Goal: Task Accomplishment & Management: Use online tool/utility

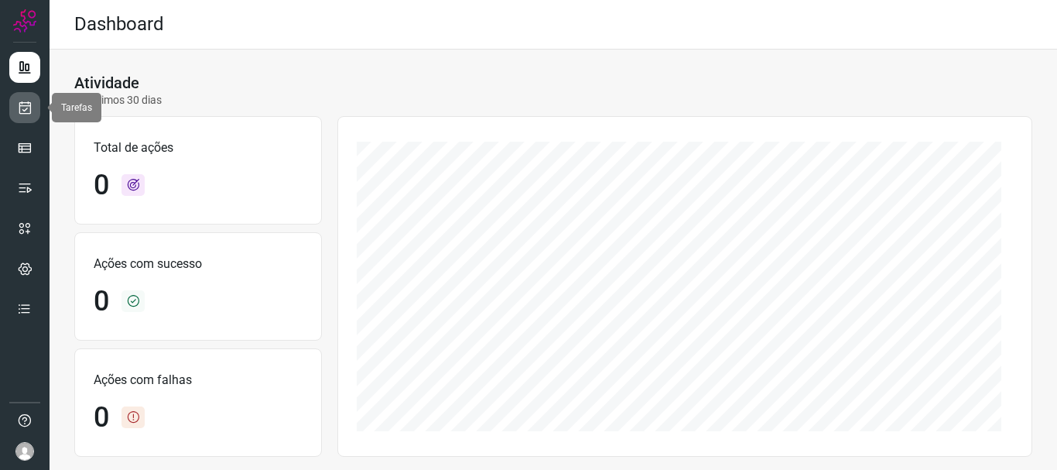
click at [23, 109] on icon at bounding box center [25, 107] width 16 height 15
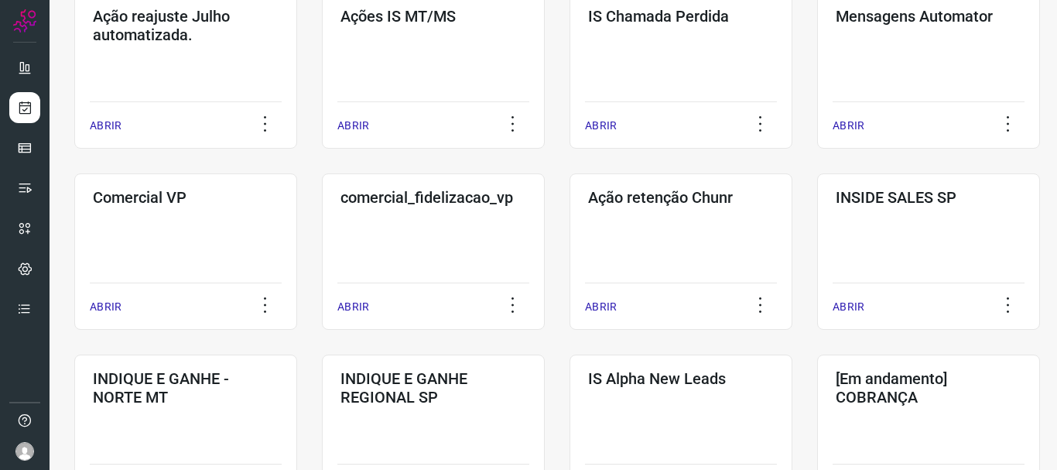
scroll to position [387, 0]
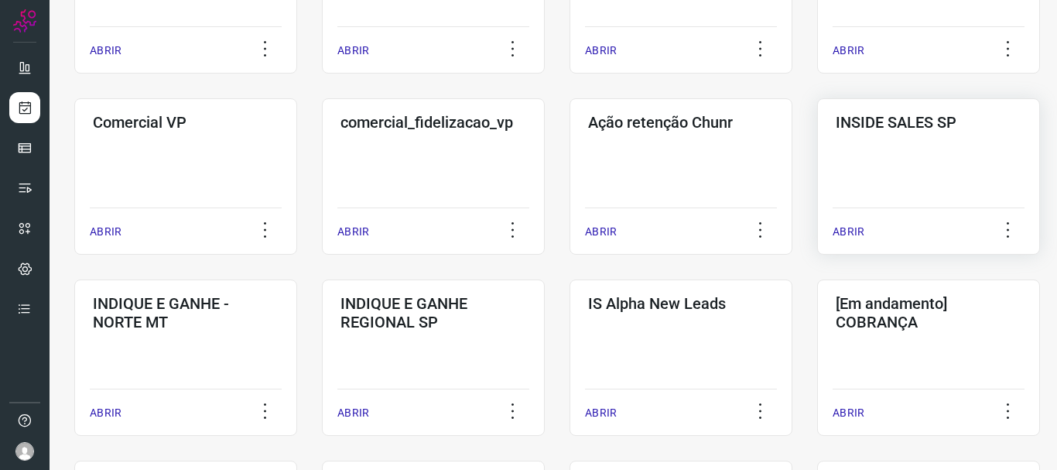
click at [845, 238] on p "ABRIR" at bounding box center [849, 232] width 32 height 16
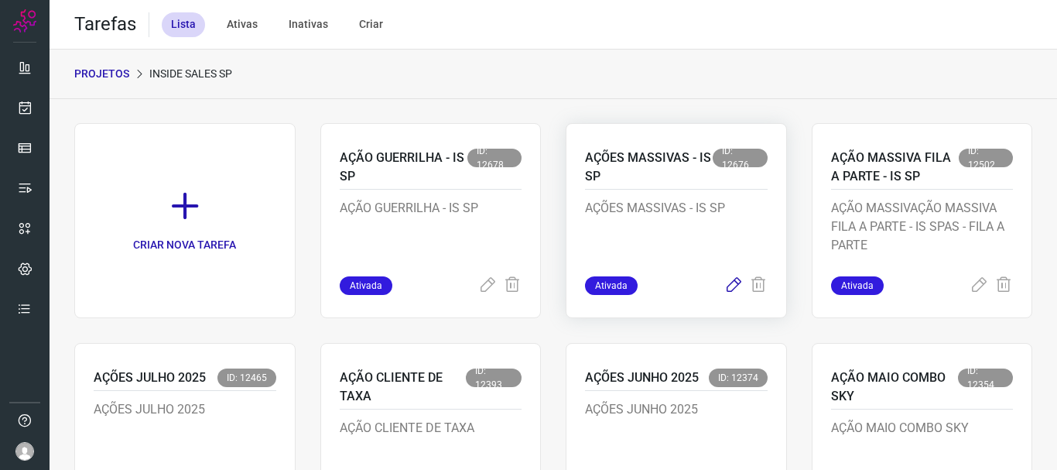
click at [724, 286] on icon at bounding box center [733, 285] width 19 height 19
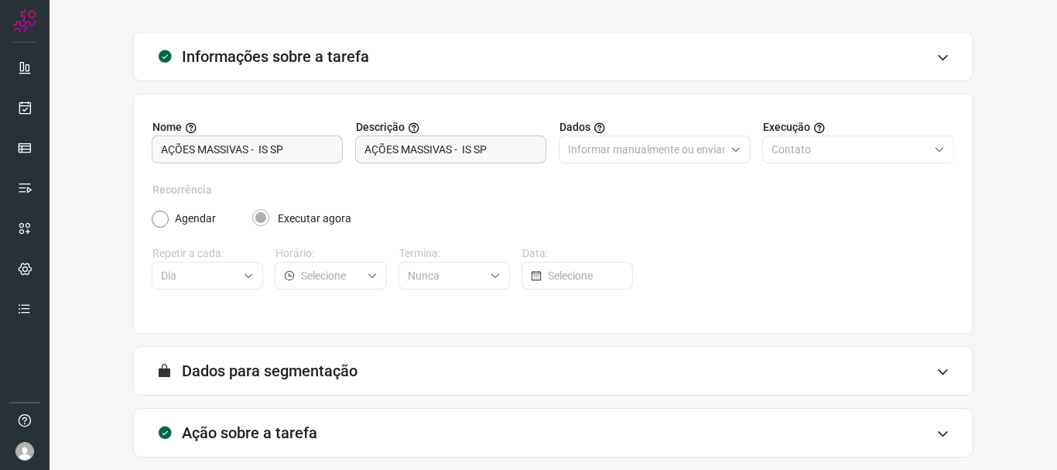
scroll to position [135, 0]
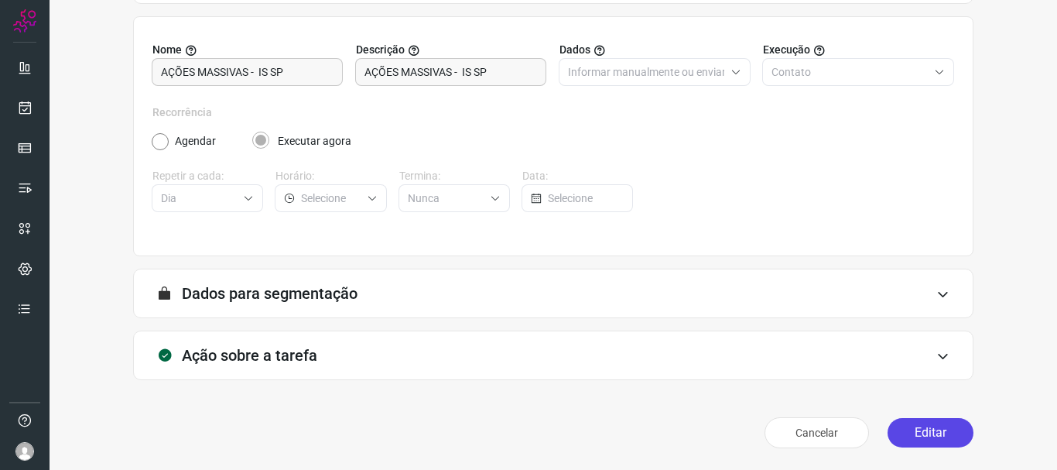
click at [921, 427] on button "Editar" at bounding box center [931, 432] width 86 height 29
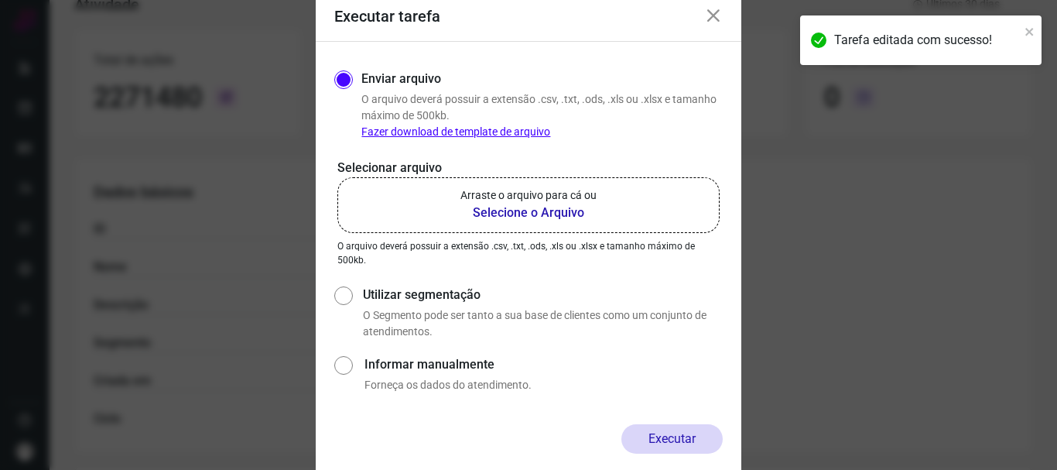
click at [712, 11] on icon at bounding box center [713, 16] width 19 height 19
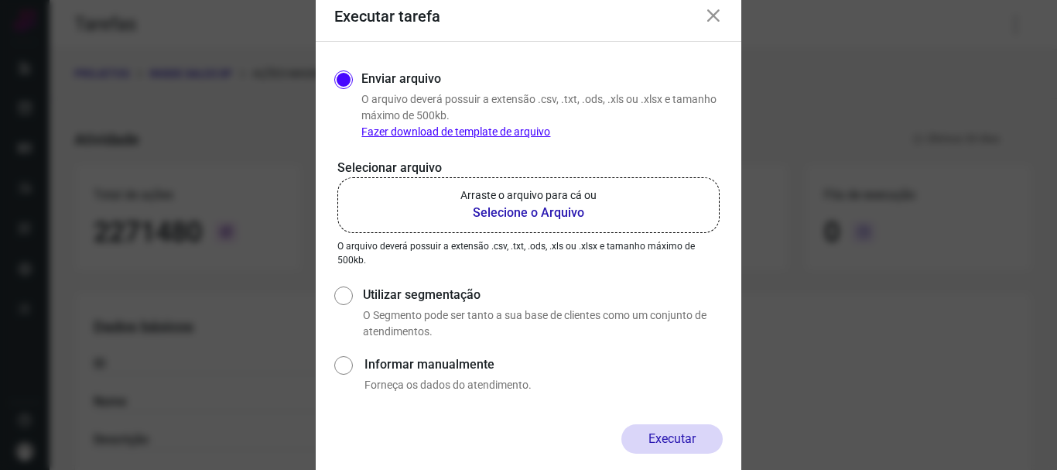
click at [549, 203] on p "Arraste o arquivo para cá ou" at bounding box center [528, 195] width 136 height 16
click at [0, 0] on input "Arraste o arquivo para cá ou Selecione o Arquivo" at bounding box center [0, 0] width 0 height 0
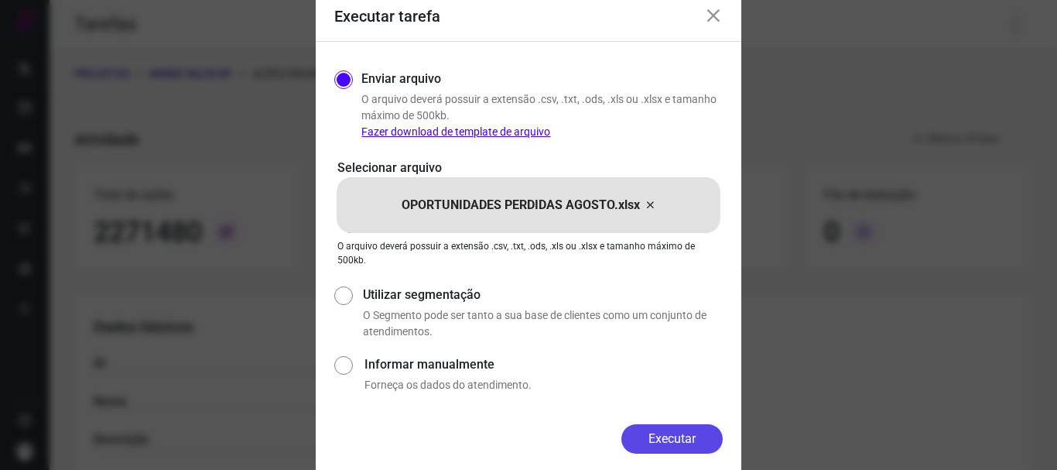
click at [680, 440] on button "Executar" at bounding box center [671, 438] width 101 height 29
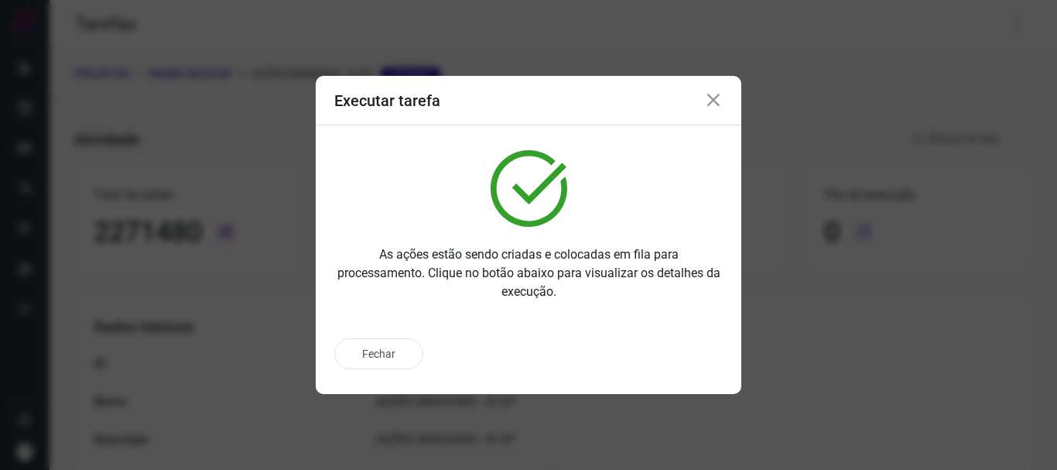
click at [711, 94] on icon at bounding box center [713, 100] width 19 height 19
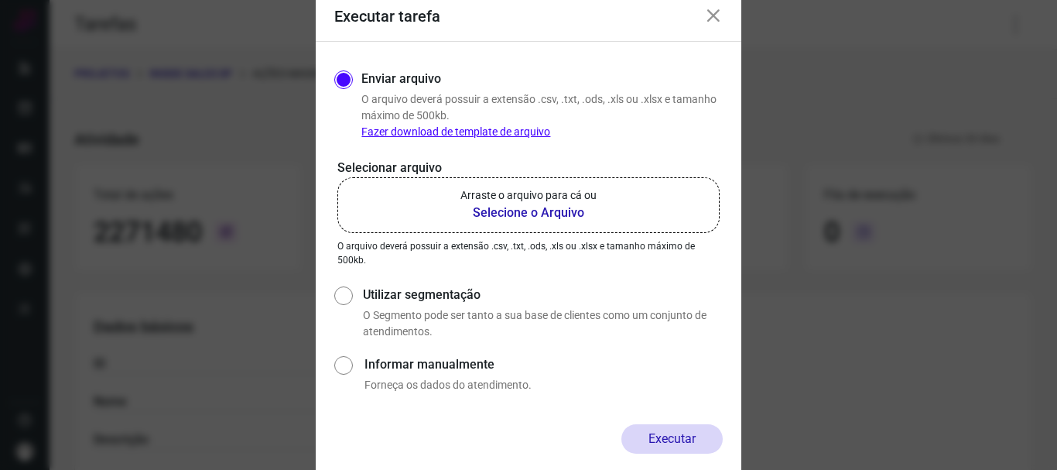
click at [712, 16] on icon at bounding box center [713, 16] width 19 height 19
